Goal: Task Accomplishment & Management: Use online tool/utility

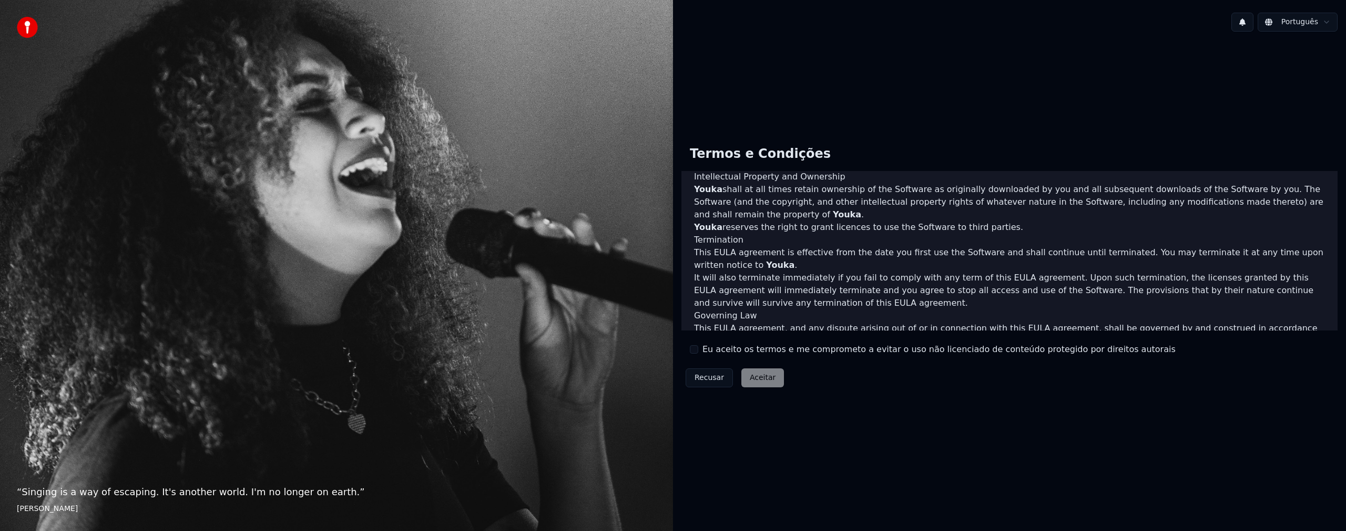
scroll to position [358, 0]
click at [691, 348] on button "Eu aceito os termos e me comprometo a evitar o uso não licenciado de conteúdo p…" at bounding box center [694, 349] width 8 height 8
click at [752, 374] on button "Aceitar" at bounding box center [762, 377] width 43 height 19
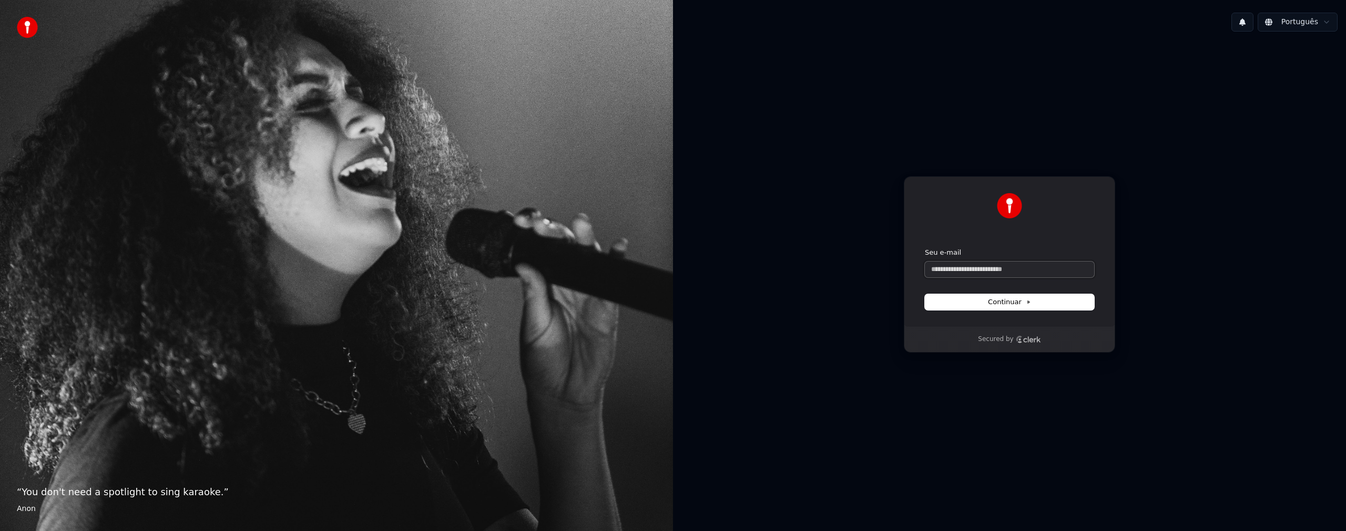
click at [949, 272] on input "Seu e-mail" at bounding box center [1009, 269] width 169 height 16
click at [992, 304] on span "Continuar" at bounding box center [1009, 301] width 43 height 9
type input "**********"
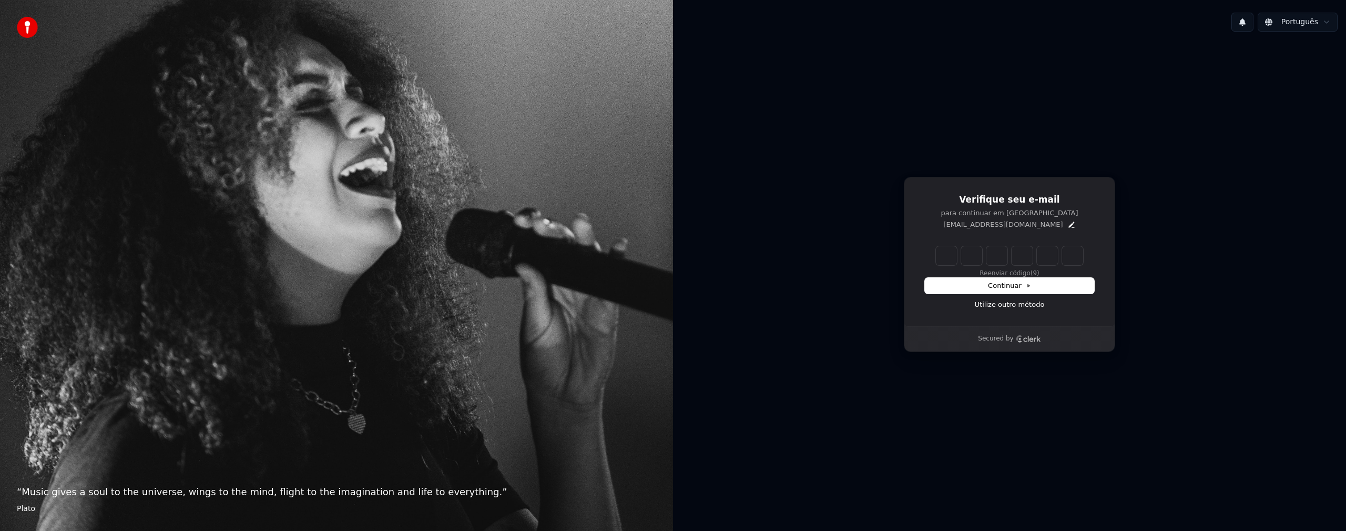
click at [943, 259] on input "Enter verification code" at bounding box center [1009, 255] width 147 height 19
type input "******"
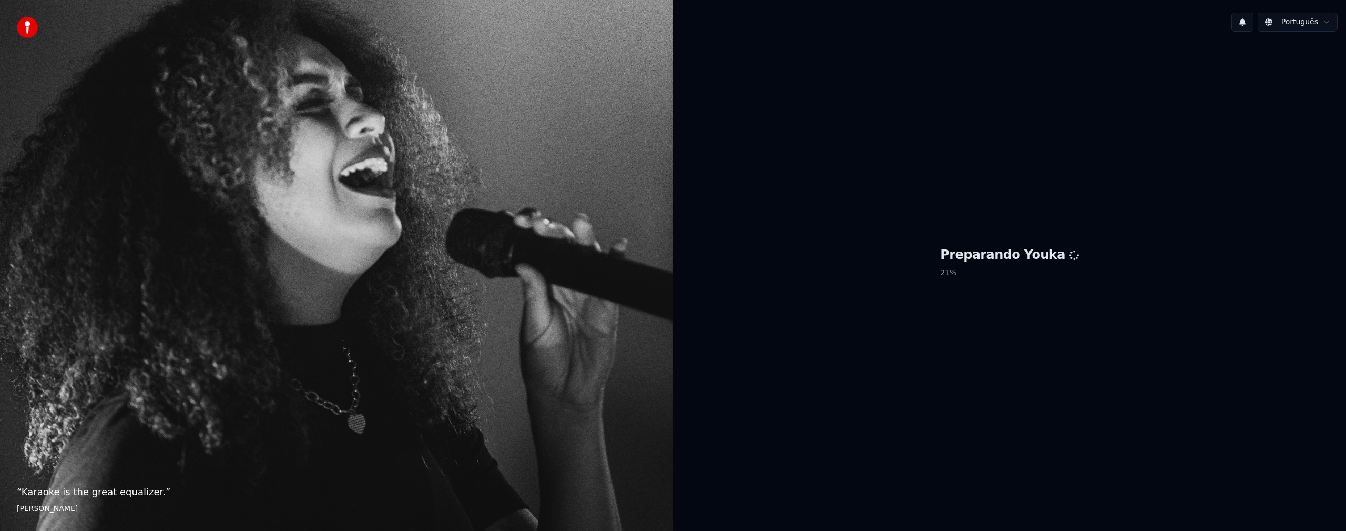
click at [1300, 28] on html "“ Karaoke is the great equalizer. ” [PERSON_NAME] Português Preparando Youka 21…" at bounding box center [673, 265] width 1346 height 531
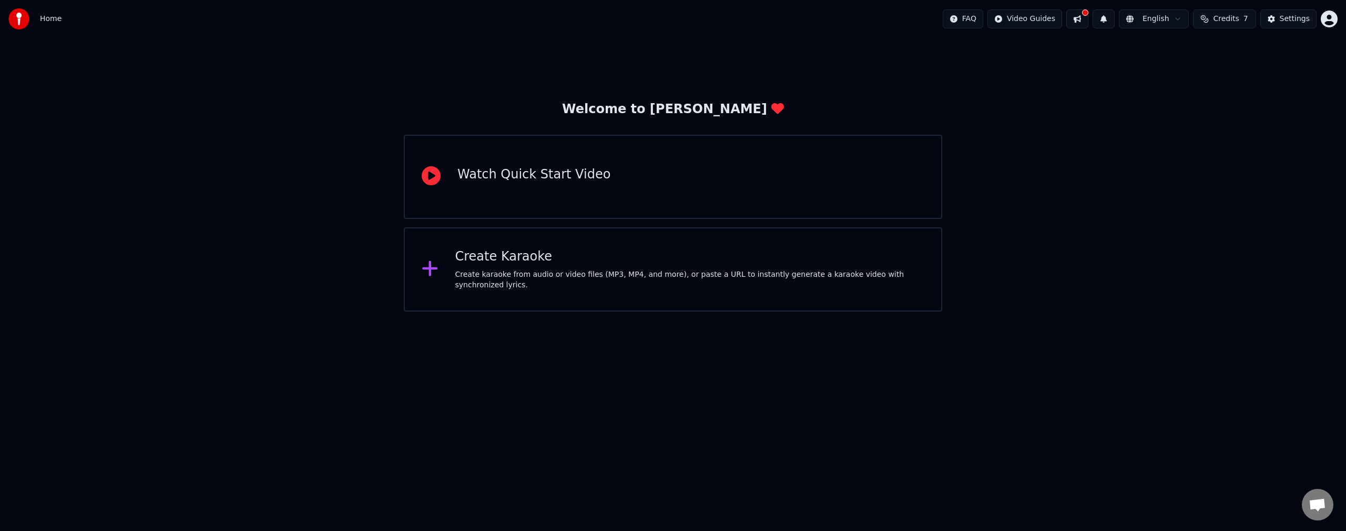
click at [581, 264] on div "Create Karaoke" at bounding box center [690, 256] width 470 height 17
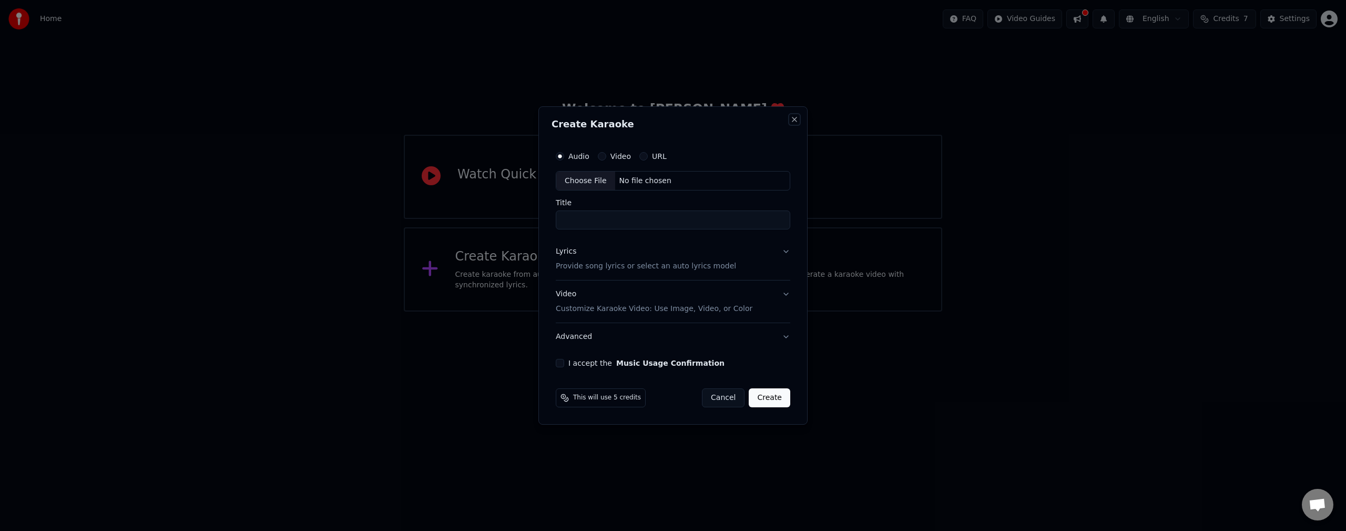
click at [793, 121] on button "Close" at bounding box center [794, 119] width 8 height 8
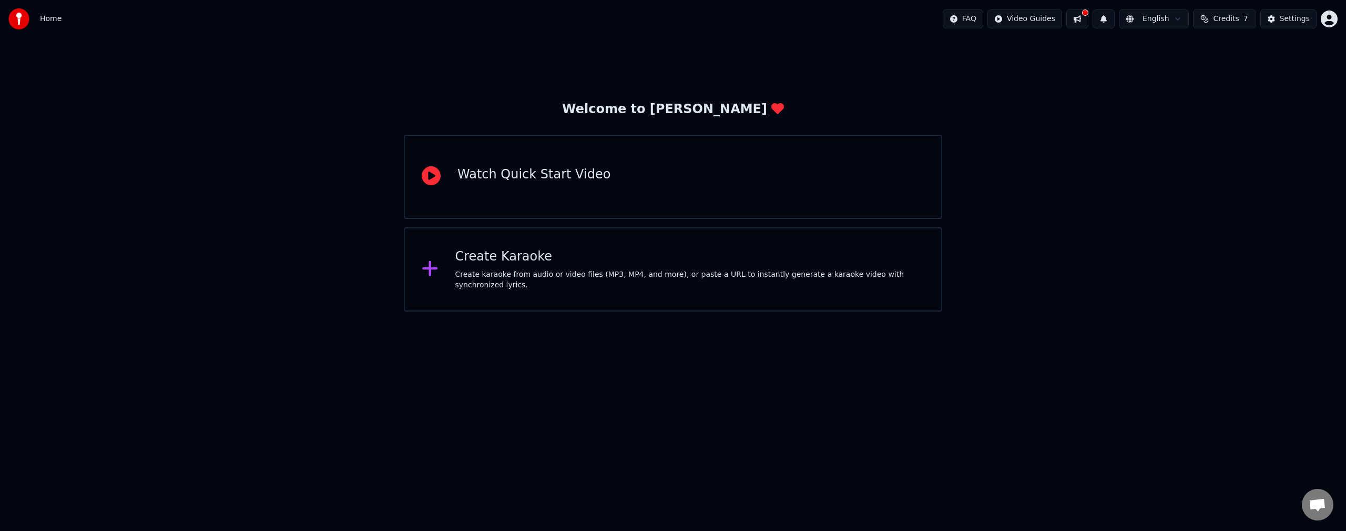
click at [1329, 23] on html "Home FAQ Video Guides English Credits 7 Settings Welcome to Youka Watch Quick S…" at bounding box center [673, 155] width 1346 height 311
click at [1250, 63] on span "Billing" at bounding box center [1255, 68] width 23 height 11
click at [1087, 20] on button at bounding box center [1077, 18] width 22 height 19
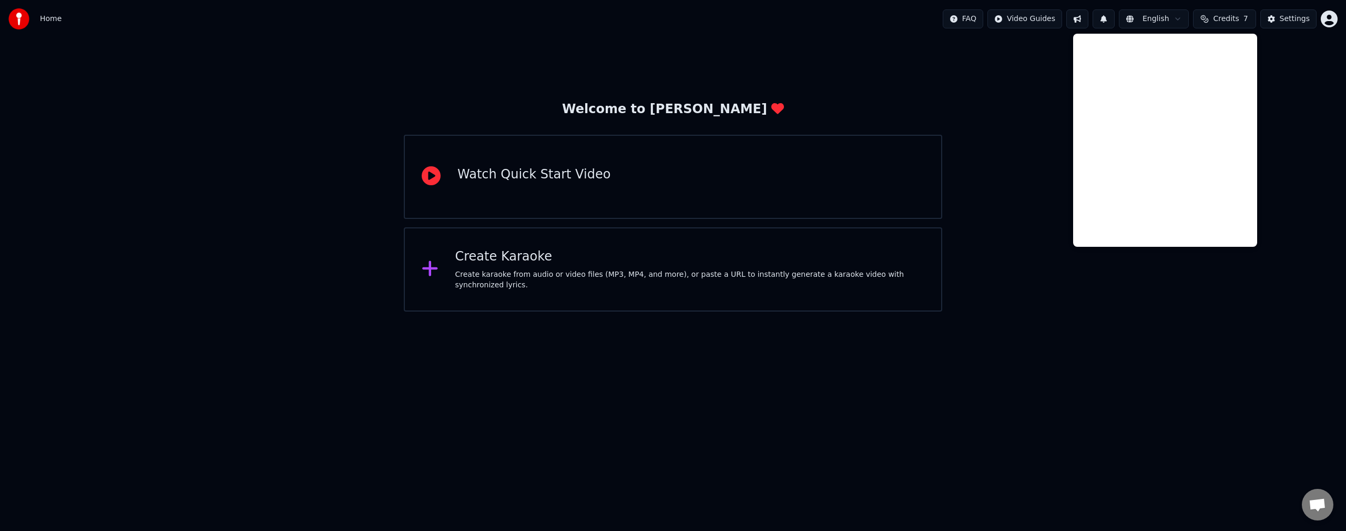
click at [1225, 21] on span "Credits" at bounding box center [1226, 19] width 26 height 11
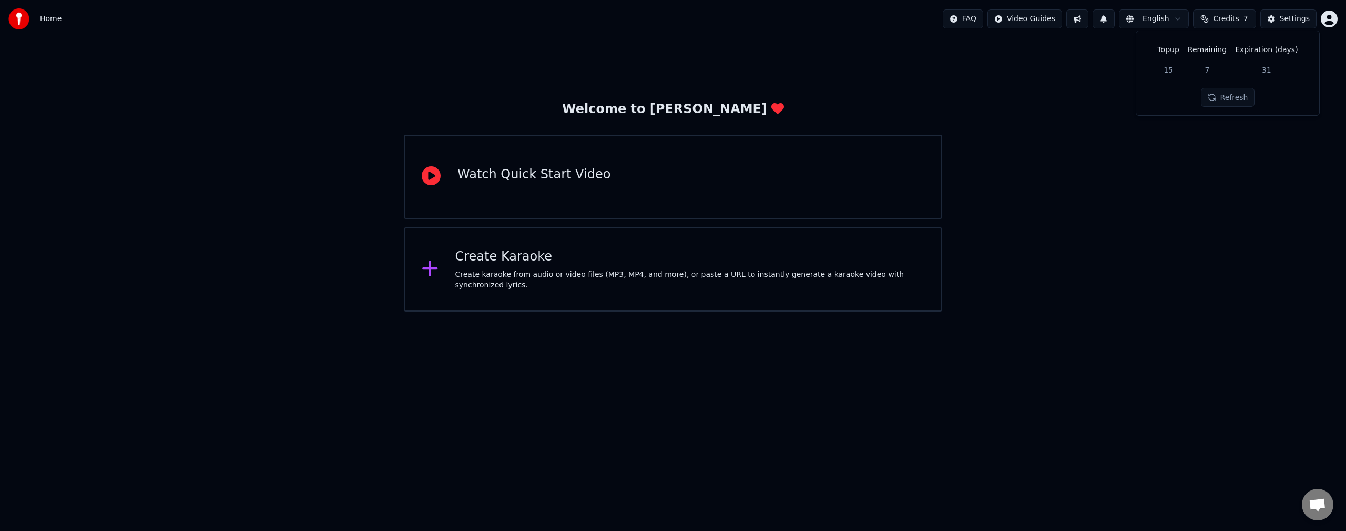
click at [1044, 14] on html "Home FAQ Video Guides English Credits 7 Settings Welcome to Youka Watch Quick S…" at bounding box center [673, 155] width 1346 height 311
click at [981, 22] on html "Home FAQ Video Guides English Credits 7 Settings Welcome to Youka Watch Quick S…" at bounding box center [673, 155] width 1346 height 311
click at [980, 22] on html "Home FAQ Video Guides English Credits 7 Settings Welcome to Youka Watch Quick S…" at bounding box center [673, 155] width 1346 height 311
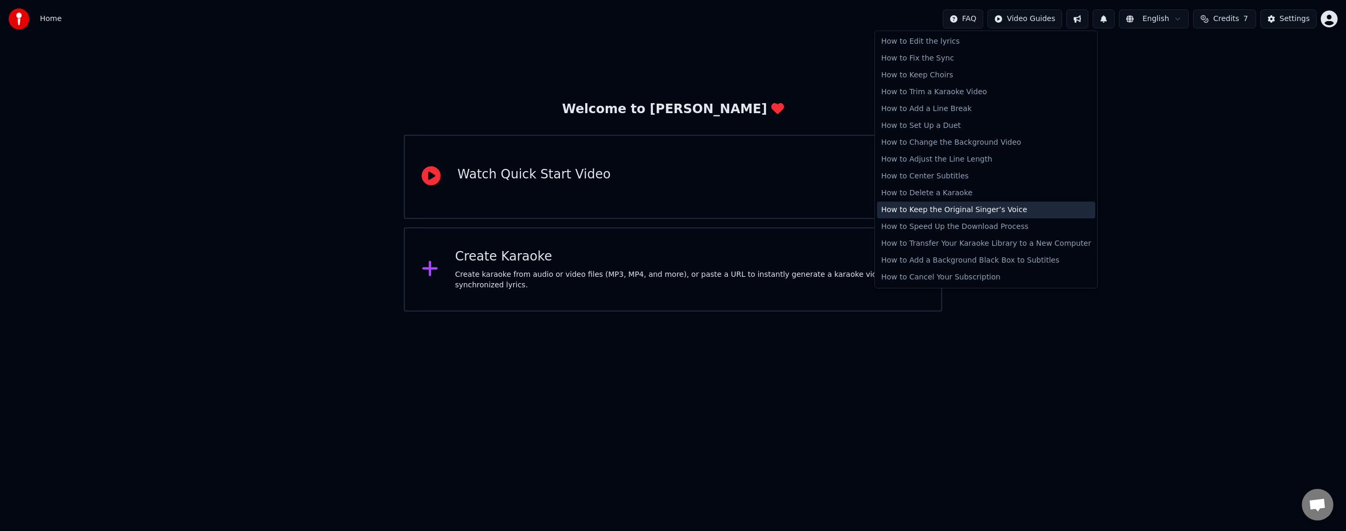
click at [973, 212] on div "How to Keep the Original Singer’s Voice" at bounding box center [986, 209] width 218 height 17
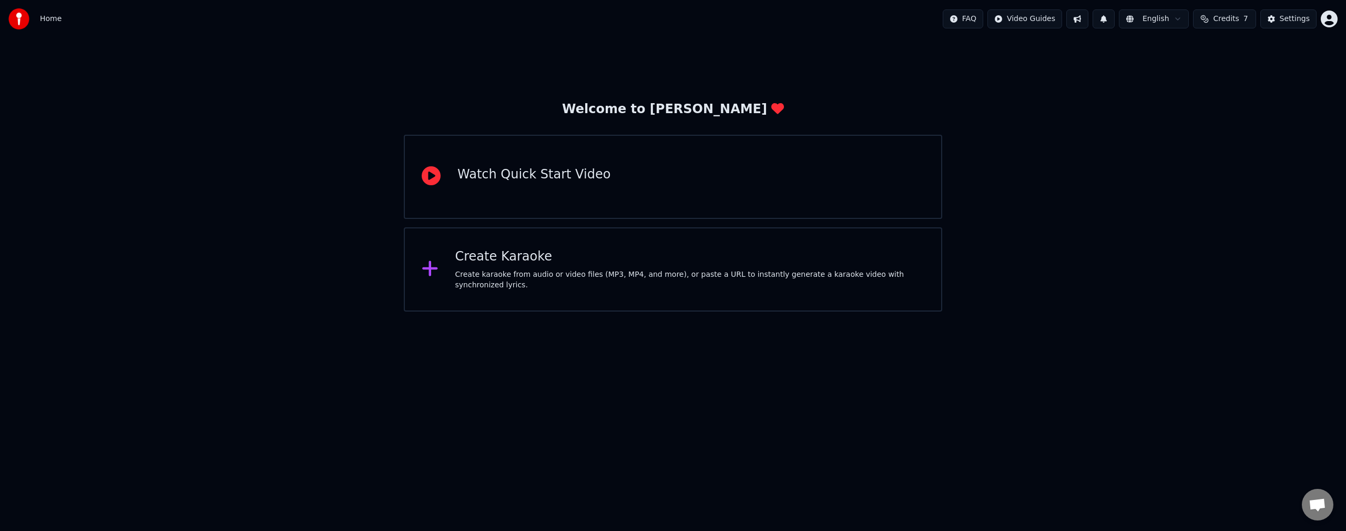
click at [660, 265] on div "Create Karaoke" at bounding box center [690, 256] width 470 height 17
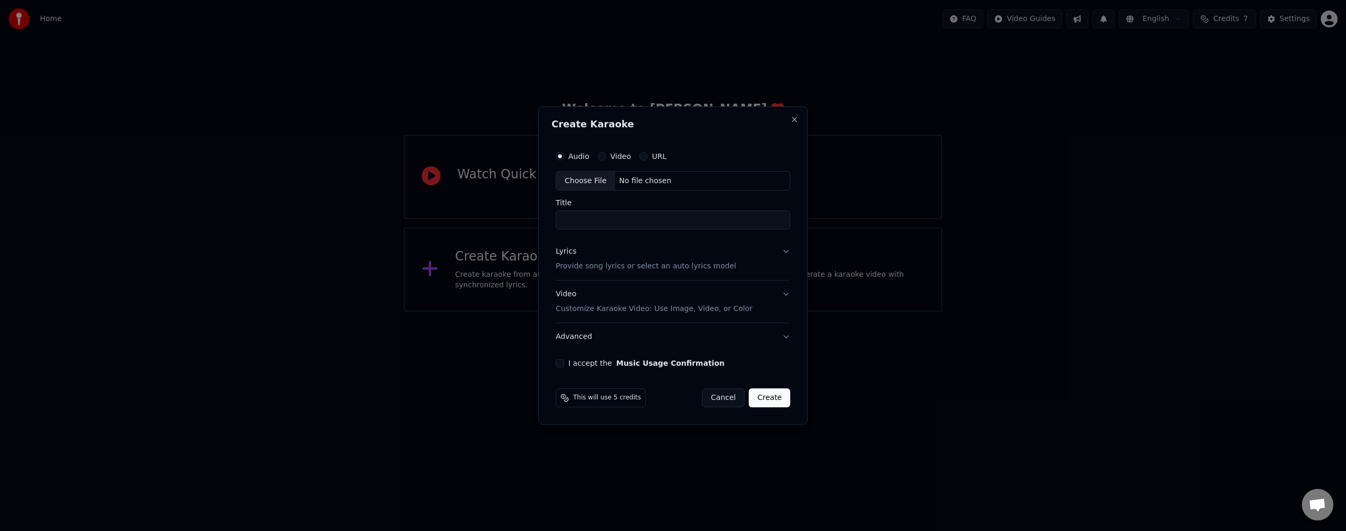
click at [788, 300] on button "Video Customize Karaoke Video: Use Image, Video, or Color" at bounding box center [673, 302] width 235 height 42
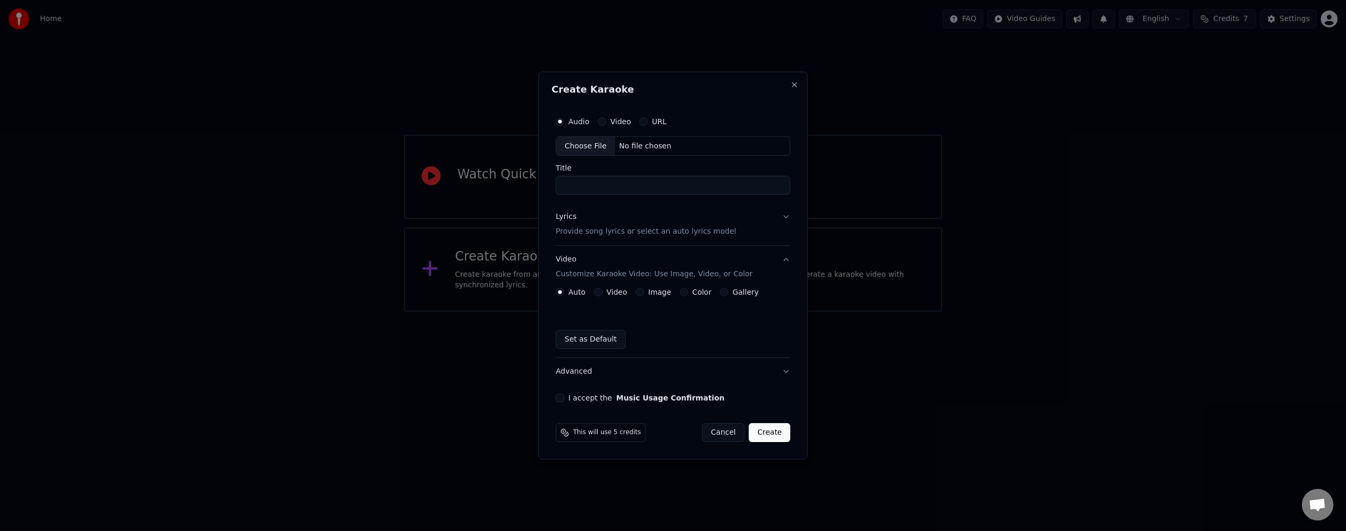
click at [611, 290] on label "Video" at bounding box center [617, 291] width 21 height 7
click at [603, 290] on button "Video" at bounding box center [598, 292] width 8 height 8
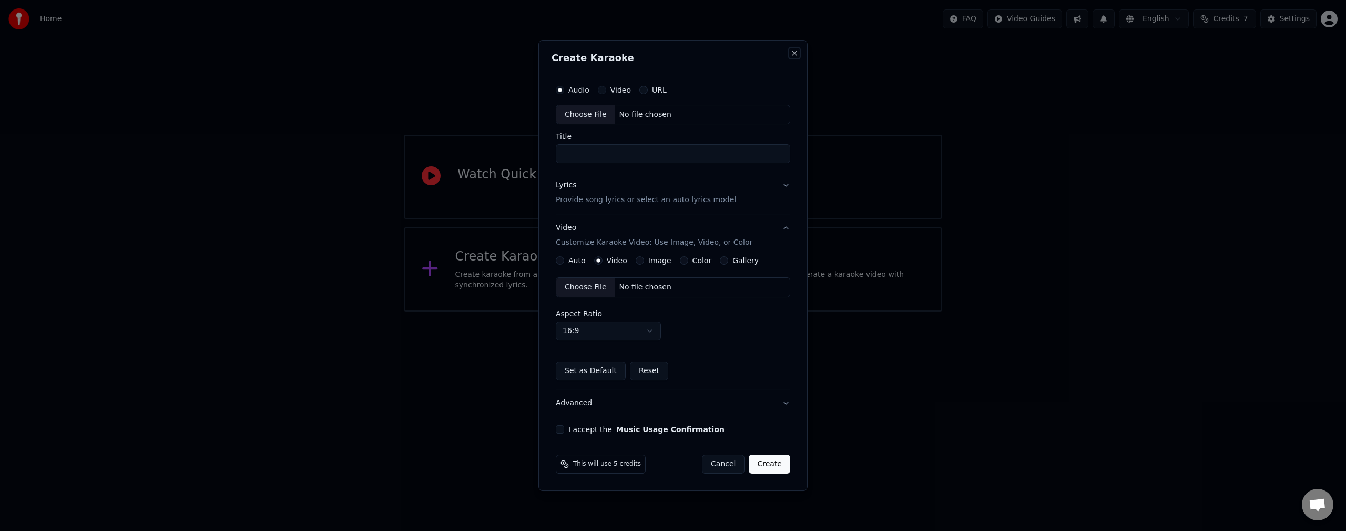
click at [794, 52] on button "Close" at bounding box center [794, 53] width 8 height 8
